Goal: Find specific page/section: Find specific page/section

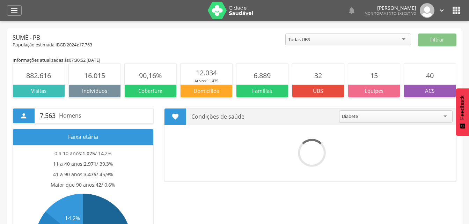
click at [451, 10] on div "  Lorem ipsum dolor sit amet, sed do eiusmod tempor incididunt ut labore et d…" at bounding box center [246, 10] width 434 height 21
click at [451, 10] on icon "" at bounding box center [456, 10] width 11 height 11
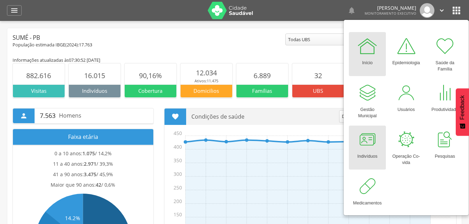
click at [374, 133] on div at bounding box center [367, 139] width 21 height 21
